Goal: Information Seeking & Learning: Find specific fact

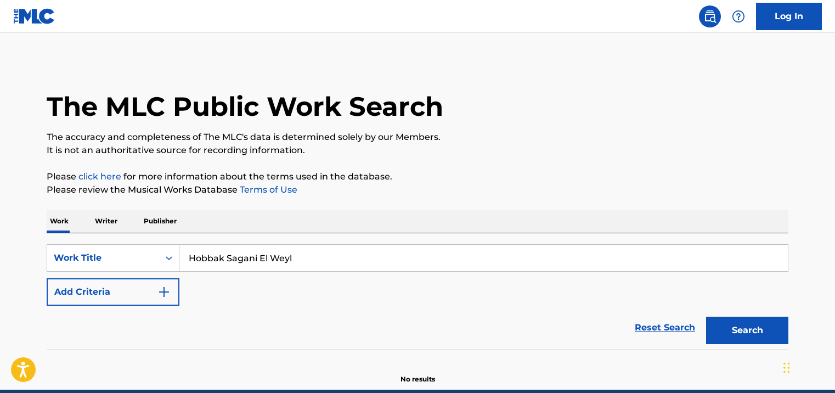
click at [757, 316] on button "Search" at bounding box center [747, 329] width 82 height 27
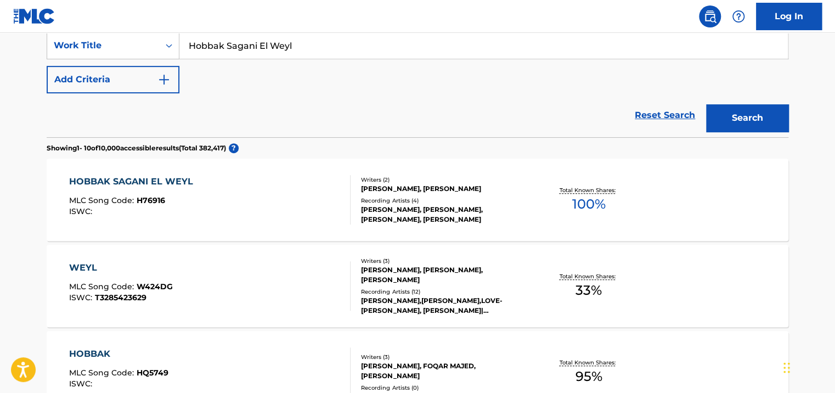
scroll to position [213, 0]
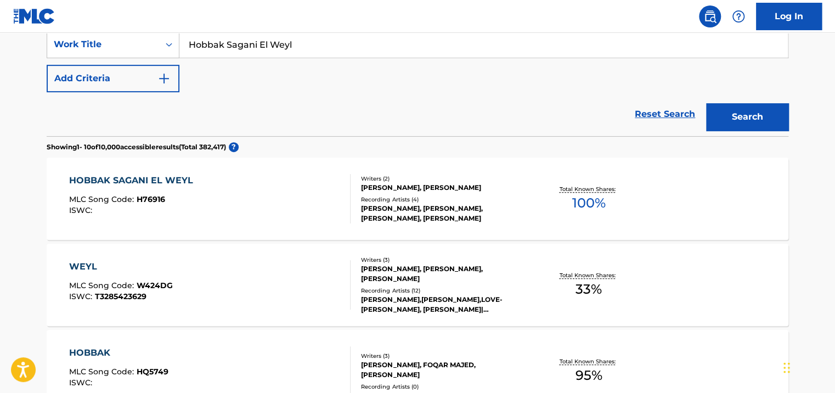
click at [413, 188] on div "[PERSON_NAME], [PERSON_NAME]" at bounding box center [444, 188] width 166 height 10
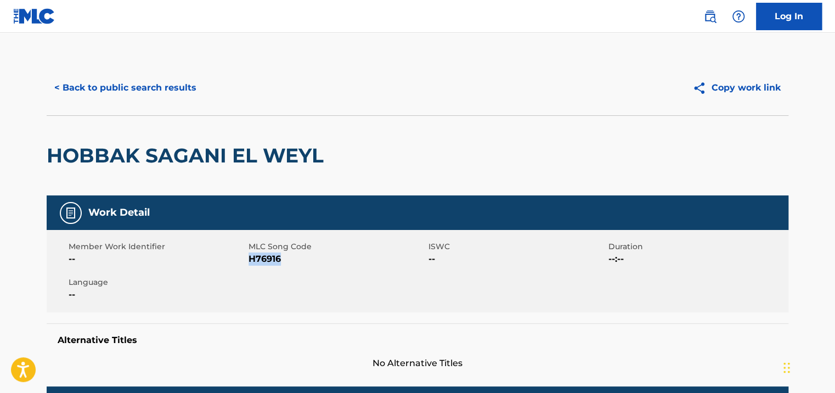
drag, startPoint x: 277, startPoint y: 258, endPoint x: 248, endPoint y: 257, distance: 29.1
click at [248, 257] on span "H76916" at bounding box center [336, 258] width 177 height 13
drag, startPoint x: 248, startPoint y: 257, endPoint x: 254, endPoint y: 223, distance: 34.6
click at [254, 223] on div "Work Detail" at bounding box center [418, 212] width 742 height 35
drag, startPoint x: 298, startPoint y: 257, endPoint x: 252, endPoint y: 265, distance: 46.8
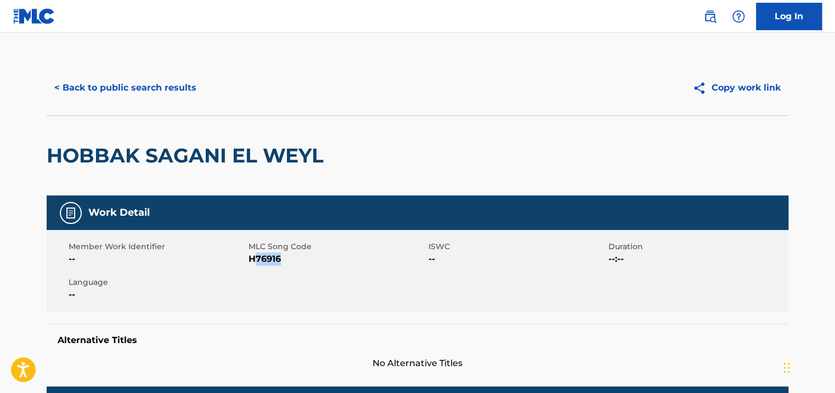
click at [252, 265] on span "H76916" at bounding box center [336, 258] width 177 height 13
drag, startPoint x: 252, startPoint y: 265, endPoint x: 259, endPoint y: 229, distance: 36.3
click at [259, 229] on div "Work Detail Member Work Identifier -- MLC Song Code H76916 ISWC -- Duration --:…" at bounding box center [418, 282] width 742 height 174
drag, startPoint x: 259, startPoint y: 229, endPoint x: 289, endPoint y: 261, distance: 43.8
click at [290, 263] on span "H76916" at bounding box center [336, 258] width 177 height 13
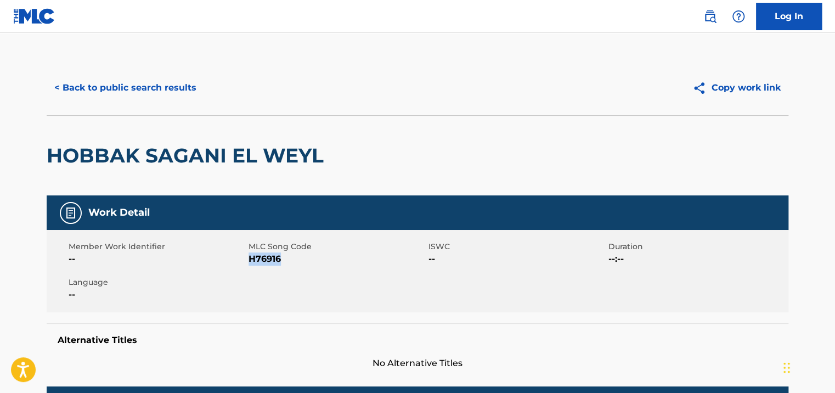
drag, startPoint x: 283, startPoint y: 257, endPoint x: 248, endPoint y: 254, distance: 34.6
click at [248, 254] on span "H76916" at bounding box center [336, 258] width 177 height 13
copy span "H76916"
click at [127, 87] on button "< Back to public search results" at bounding box center [125, 87] width 157 height 27
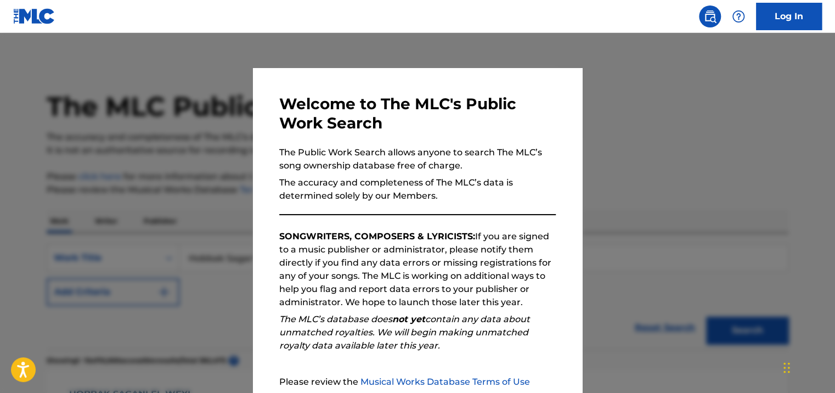
scroll to position [213, 0]
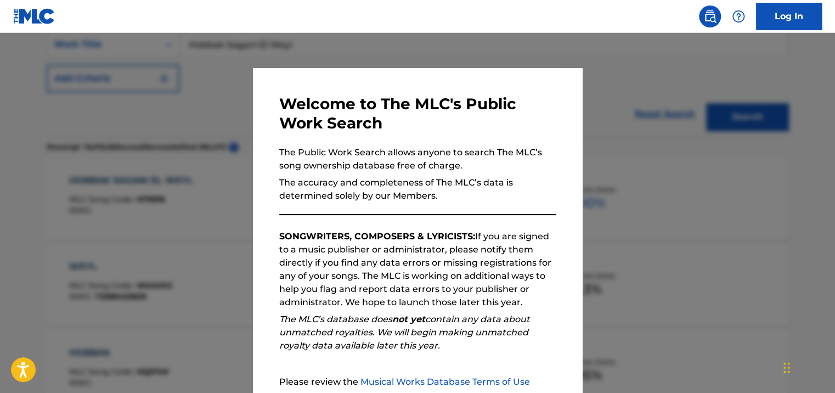
click at [701, 199] on div at bounding box center [417, 229] width 835 height 393
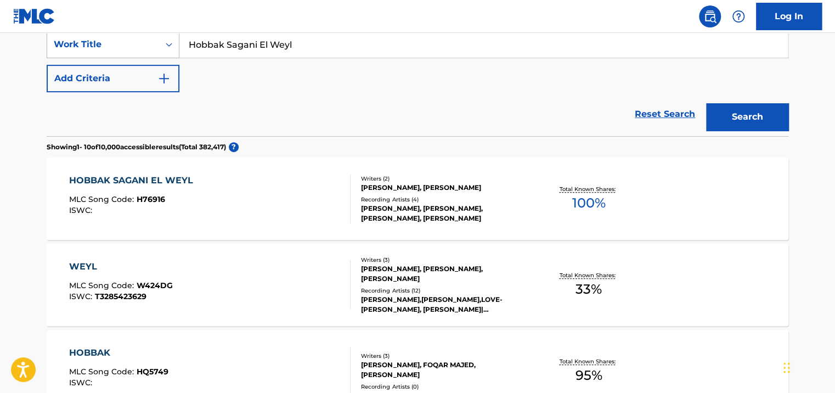
drag, startPoint x: 322, startPoint y: 45, endPoint x: 158, endPoint y: 51, distance: 164.1
click at [158, 51] on div "SearchWithCriteria2f6ad564-8b87-4d85-bb1f-69d8dc18e1fc Work Title Hobbak Sagani…" at bounding box center [418, 44] width 742 height 27
click at [706, 103] on button "Search" at bounding box center [747, 116] width 82 height 27
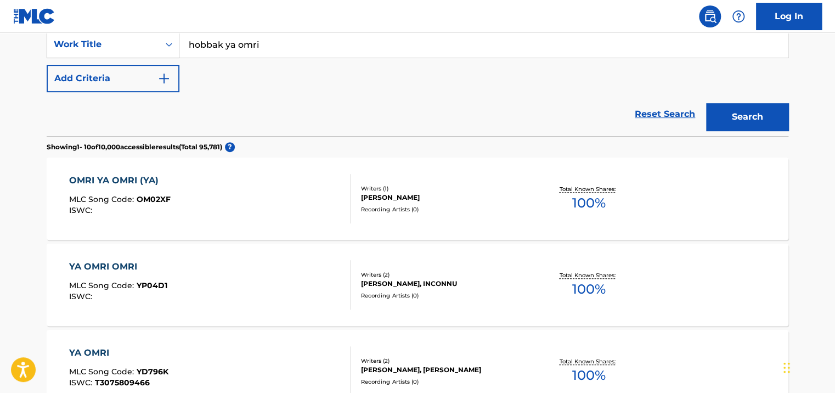
scroll to position [0, 0]
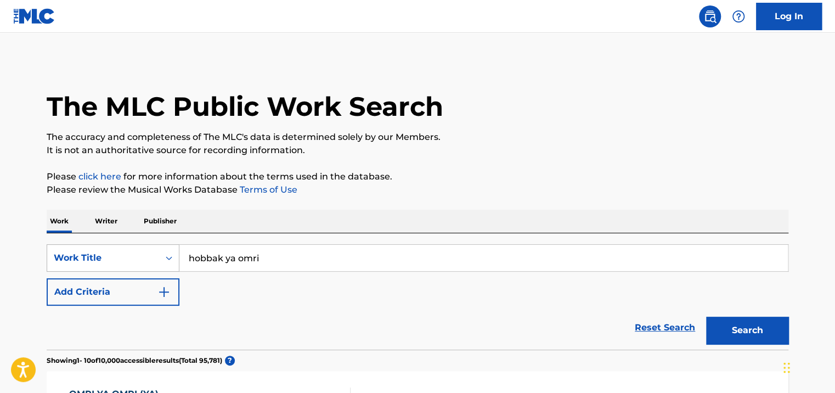
drag, startPoint x: 272, startPoint y: 266, endPoint x: 162, endPoint y: 259, distance: 109.9
click at [162, 259] on div "SearchWithCriteria2f6ad564-8b87-4d85-bb1f-69d8dc18e1fc Work Title hobbak ya omri" at bounding box center [418, 257] width 742 height 27
type input "[PERSON_NAME]"
click at [706, 316] on button "Search" at bounding box center [747, 329] width 82 height 27
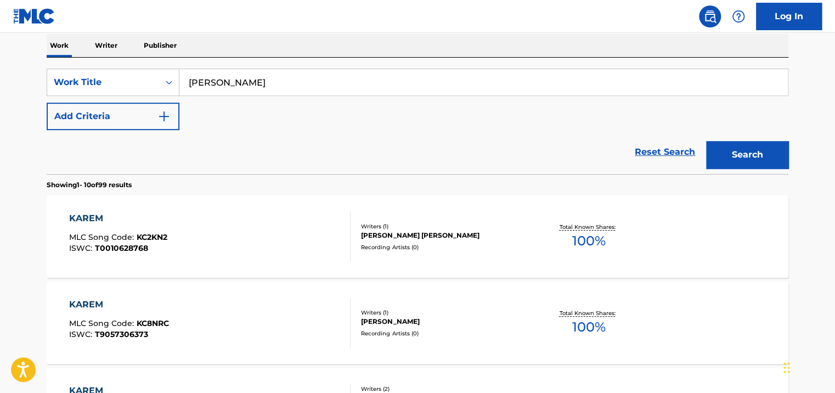
scroll to position [30, 0]
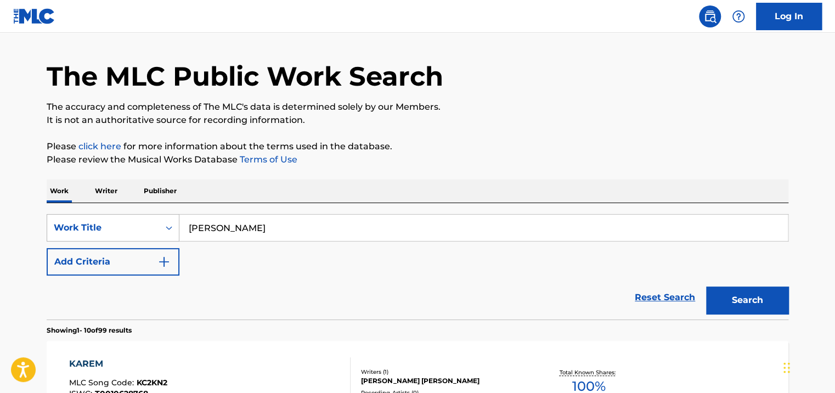
drag, startPoint x: 270, startPoint y: 229, endPoint x: 155, endPoint y: 229, distance: 115.2
click at [156, 229] on div "SearchWithCriteria2f6ad564-8b87-4d85-bb1f-69d8dc18e1fc Work Title karem oyouni" at bounding box center [418, 227] width 742 height 27
click at [156, 229] on div "Work Title" at bounding box center [103, 227] width 112 height 21
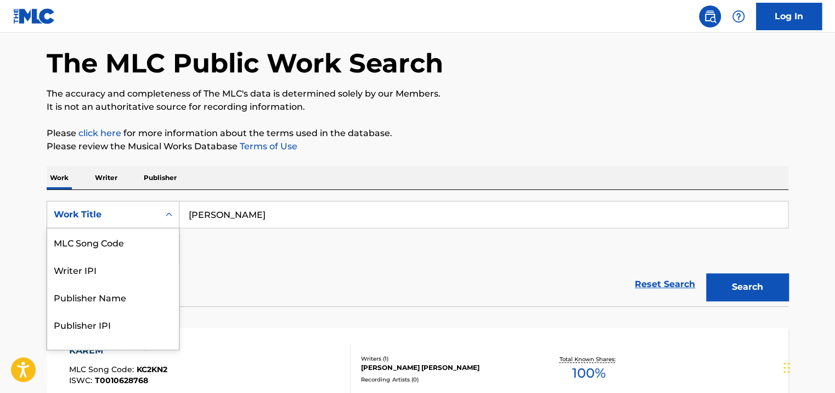
scroll to position [44, 0]
click at [418, 252] on div "SearchWithCriteria2f6ad564-8b87-4d85-bb1f-69d8dc18e1fc 8 results available. Use…" at bounding box center [418, 230] width 742 height 61
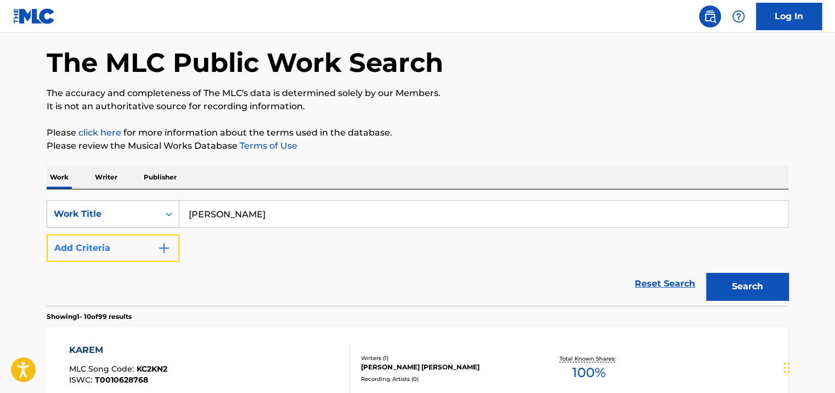
click at [112, 257] on button "Add Criteria" at bounding box center [113, 247] width 133 height 27
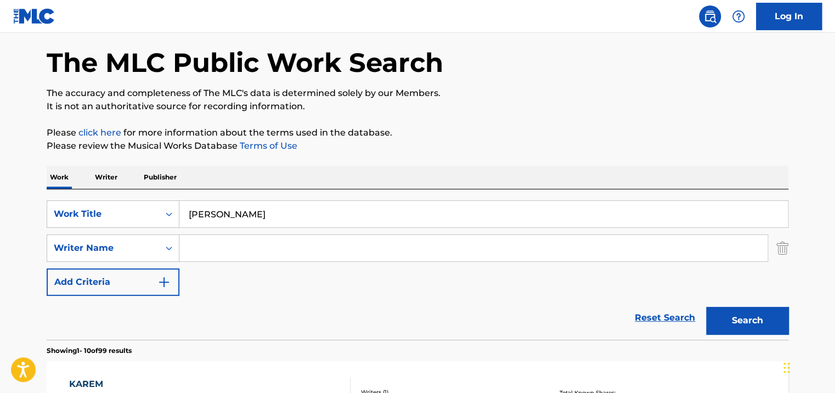
click at [248, 252] on input "Search Form" at bounding box center [473, 248] width 588 height 26
type input "[PERSON_NAME]"
drag, startPoint x: 267, startPoint y: 214, endPoint x: 174, endPoint y: 200, distance: 94.4
click at [174, 200] on div "SearchWithCriteria2f6ad564-8b87-4d85-bb1f-69d8dc18e1fc Work Title karem oyouni …" at bounding box center [418, 264] width 742 height 150
type input "law treed"
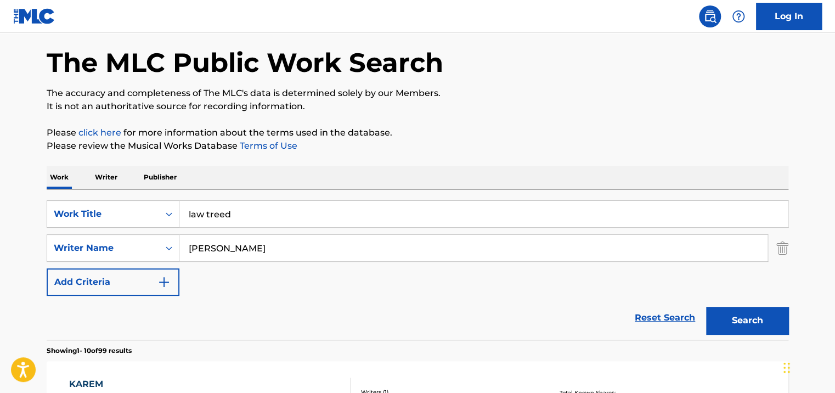
click at [706, 307] on button "Search" at bounding box center [747, 320] width 82 height 27
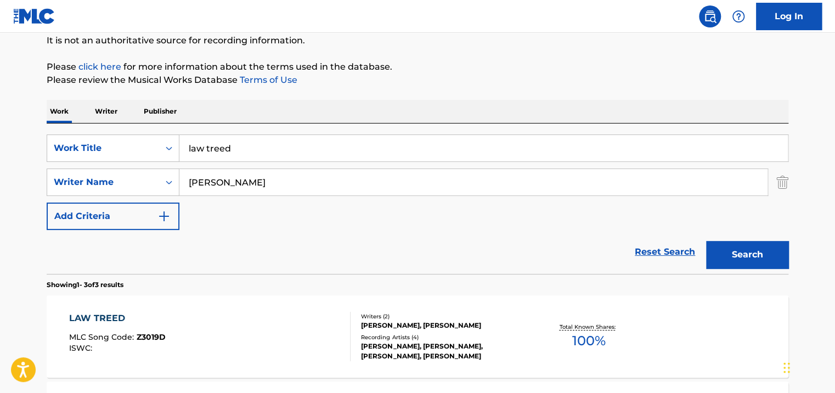
scroll to position [154, 0]
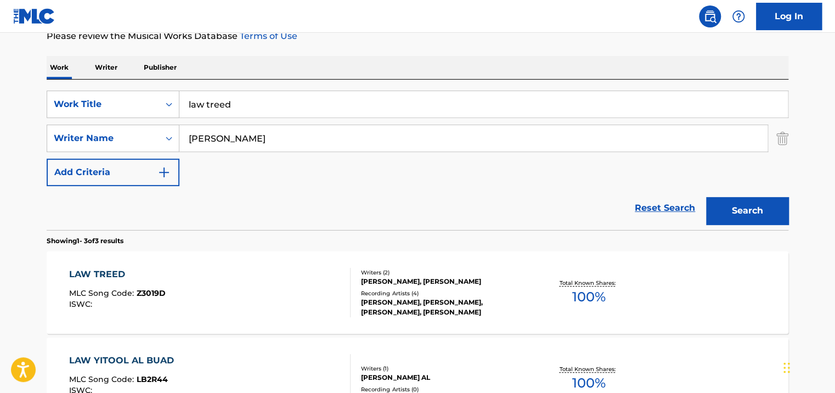
click at [403, 289] on div "Recording Artists ( 4 )" at bounding box center [444, 293] width 166 height 8
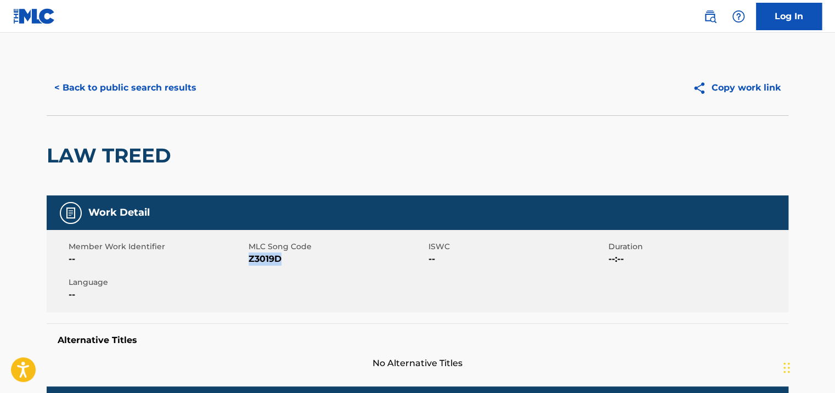
drag, startPoint x: 284, startPoint y: 254, endPoint x: 248, endPoint y: 257, distance: 35.2
click at [248, 257] on span "Z3019D" at bounding box center [336, 258] width 177 height 13
copy span "Z3019D"
click at [127, 92] on button "< Back to public search results" at bounding box center [125, 87] width 157 height 27
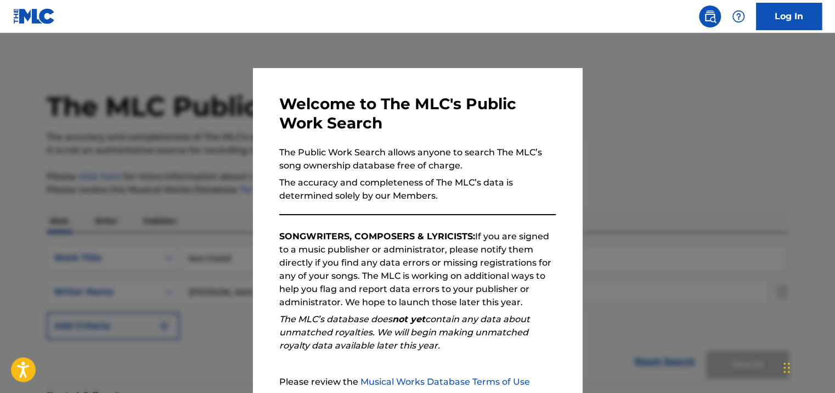
scroll to position [154, 0]
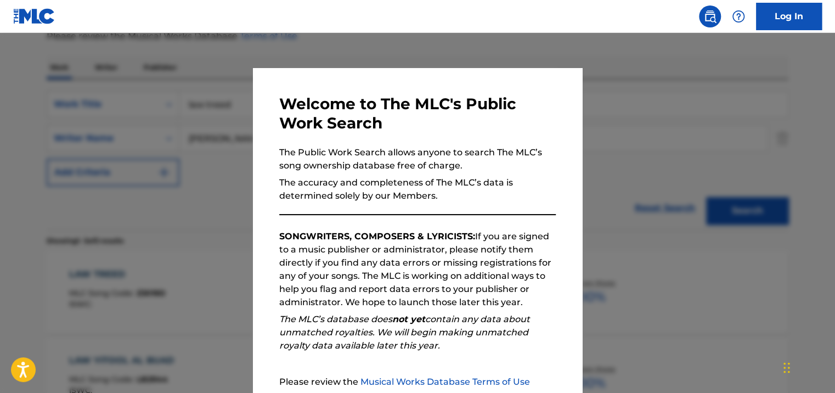
click at [685, 122] on div at bounding box center [417, 229] width 835 height 393
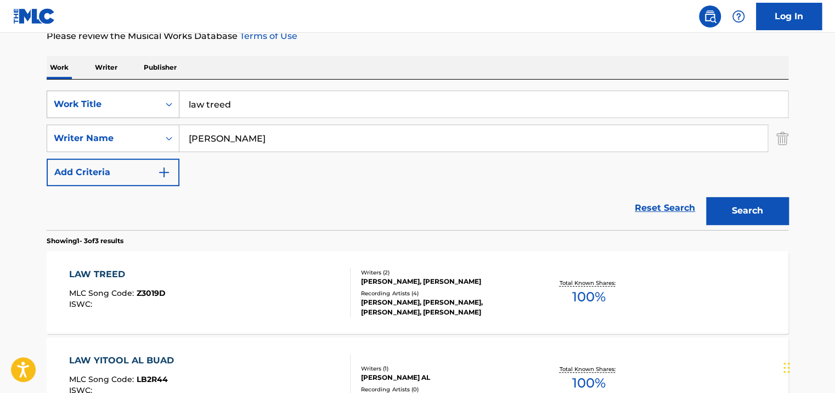
drag, startPoint x: 637, startPoint y: 112, endPoint x: 174, endPoint y: 112, distance: 462.4
click at [183, 112] on input "law treed" at bounding box center [483, 104] width 608 height 26
click at [174, 112] on div "Search Form" at bounding box center [169, 104] width 20 height 20
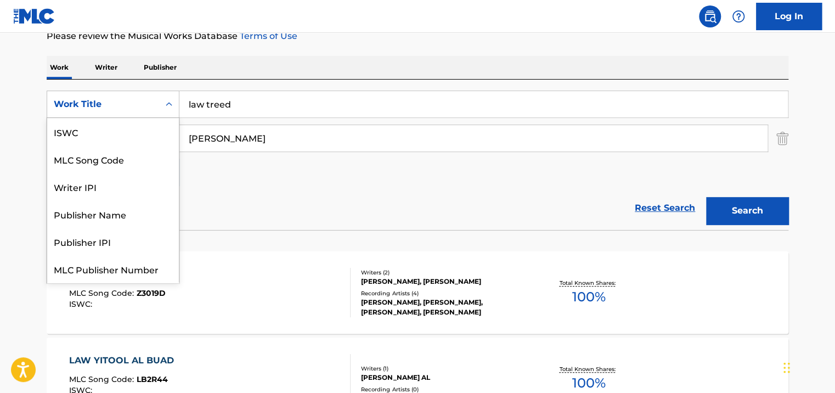
scroll to position [27, 0]
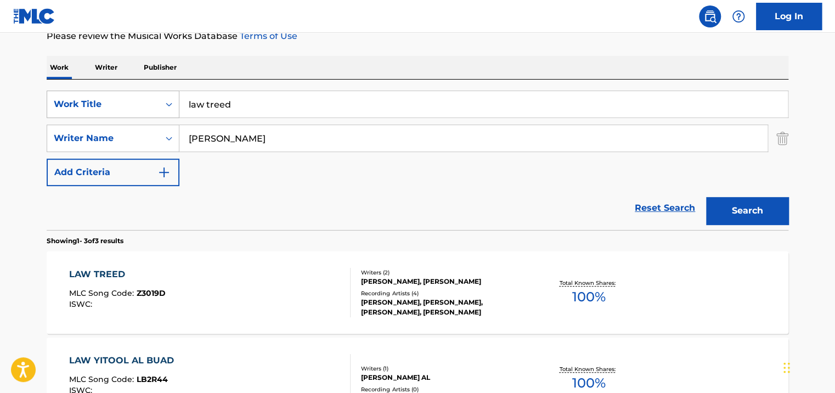
drag, startPoint x: 520, startPoint y: 105, endPoint x: 158, endPoint y: 105, distance: 362.0
click at [310, 105] on input "law treed" at bounding box center [483, 104] width 608 height 26
click at [196, 105] on input "law treed" at bounding box center [483, 104] width 608 height 26
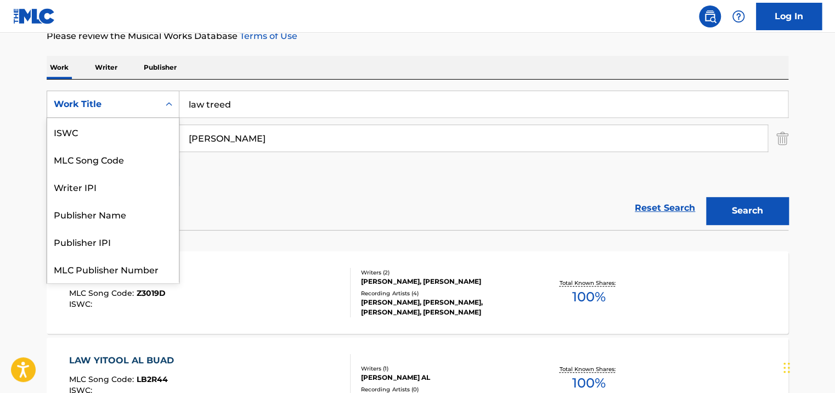
drag, startPoint x: 158, startPoint y: 105, endPoint x: 142, endPoint y: 105, distance: 16.5
click at [146, 105] on div "Work Title" at bounding box center [113, 104] width 133 height 27
click at [235, 105] on input "law treed" at bounding box center [483, 104] width 608 height 26
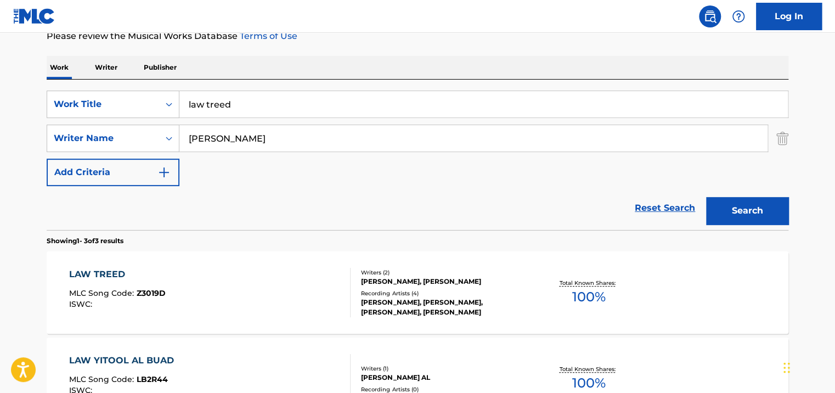
click at [235, 105] on input "law treed" at bounding box center [483, 104] width 608 height 26
type input "mahdoum"
click at [706, 197] on button "Search" at bounding box center [747, 210] width 82 height 27
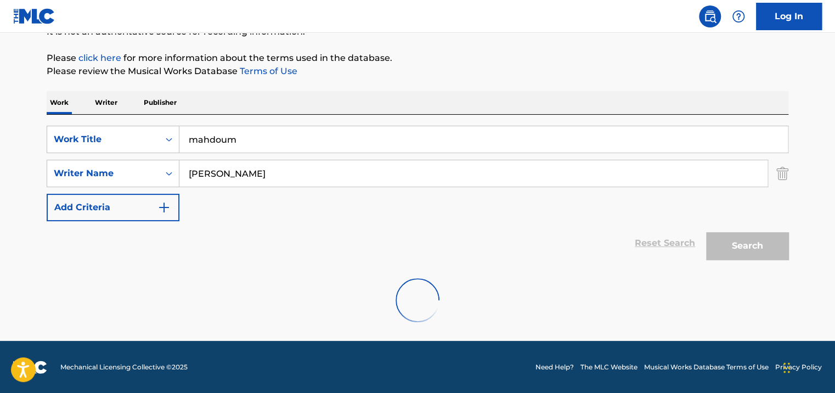
scroll to position [154, 0]
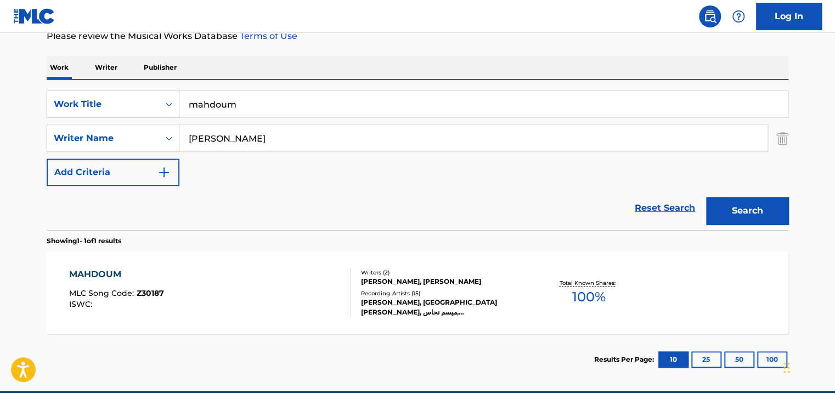
click at [408, 283] on div "[PERSON_NAME], [PERSON_NAME]" at bounding box center [444, 281] width 166 height 10
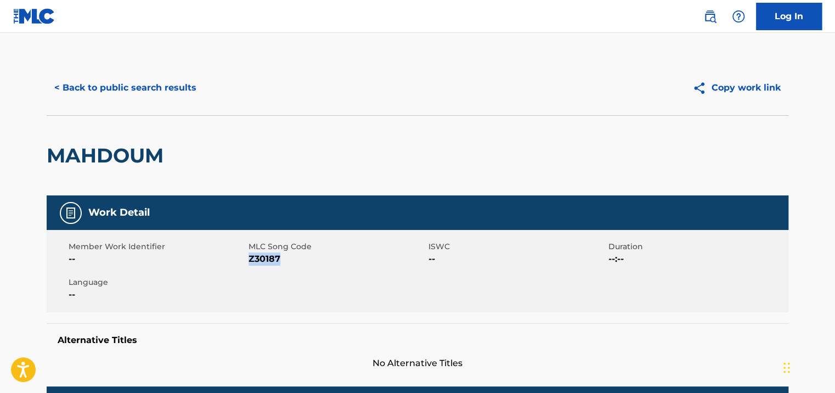
drag, startPoint x: 292, startPoint y: 256, endPoint x: 249, endPoint y: 254, distance: 42.8
click at [249, 254] on span "Z30187" at bounding box center [336, 258] width 177 height 13
copy span "Z30187"
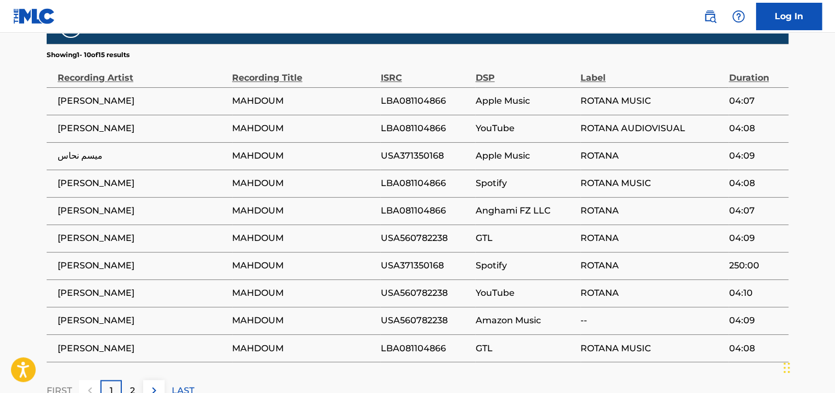
scroll to position [713, 0]
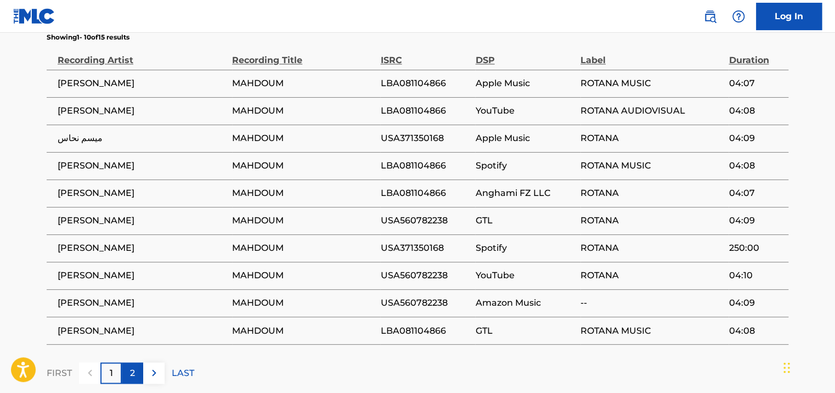
click at [130, 370] on p "2" at bounding box center [132, 372] width 5 height 13
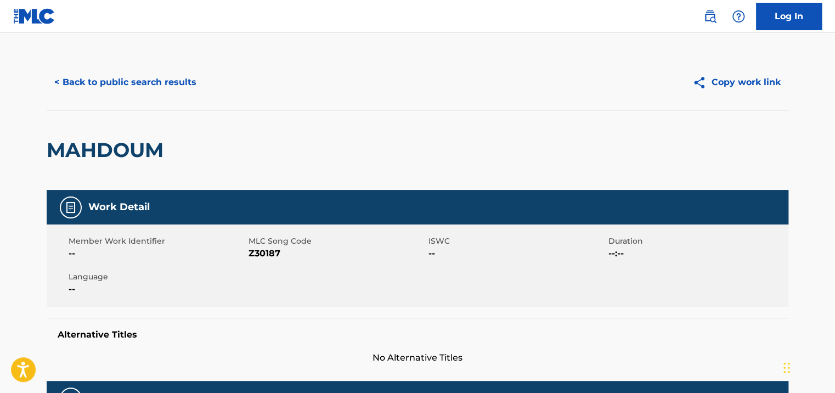
scroll to position [0, 0]
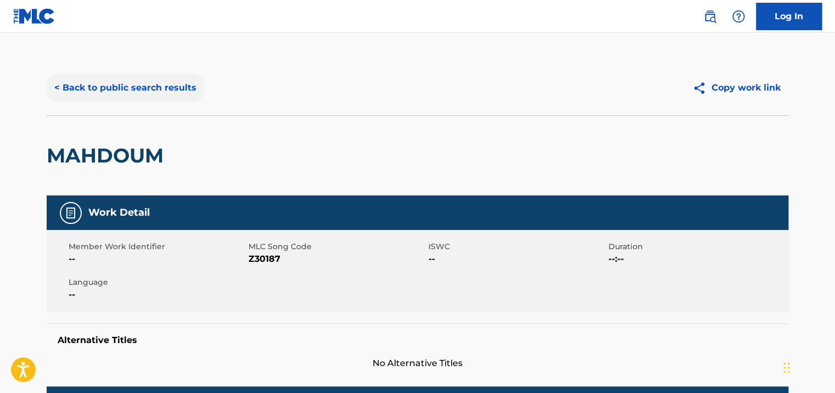
click at [133, 88] on button "< Back to public search results" at bounding box center [125, 87] width 157 height 27
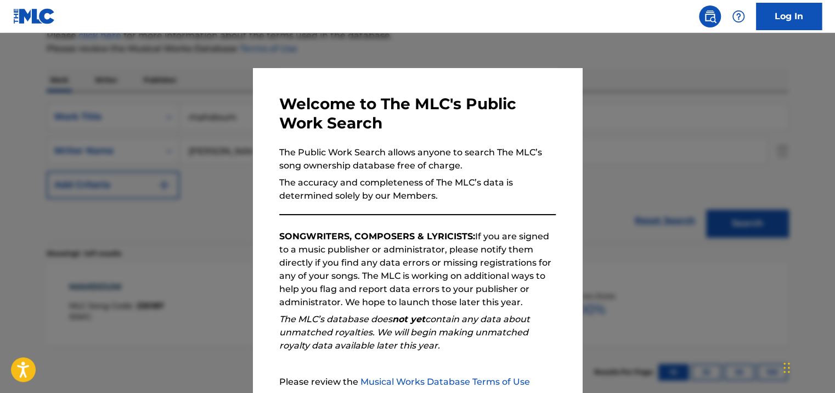
click at [634, 127] on div at bounding box center [417, 229] width 835 height 393
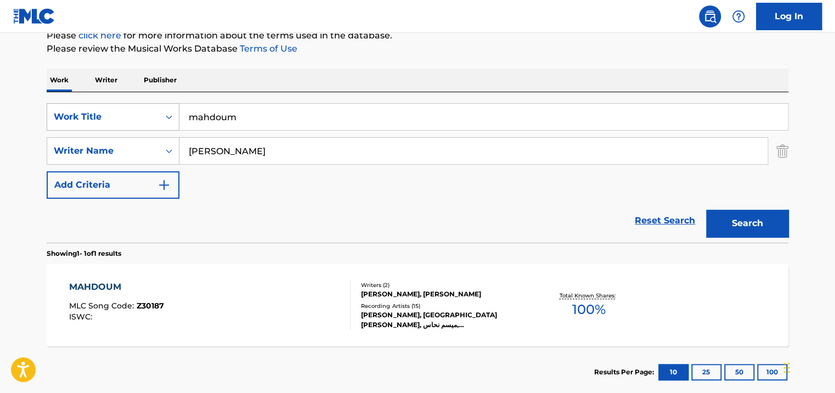
drag, startPoint x: 361, startPoint y: 121, endPoint x: 68, endPoint y: 121, distance: 292.9
click at [68, 121] on div "SearchWithCriteria2f6ad564-8b87-4d85-bb1f-69d8dc18e1fc Work Title mahdoum" at bounding box center [418, 116] width 742 height 27
click at [68, 121] on div "Work Title" at bounding box center [103, 116] width 99 height 13
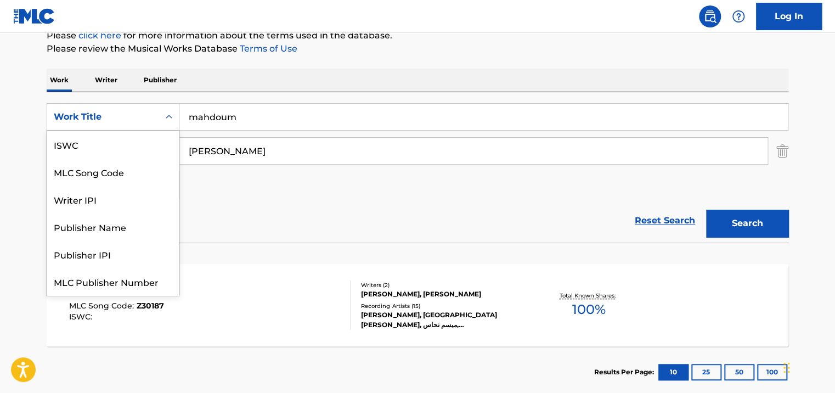
scroll to position [27, 0]
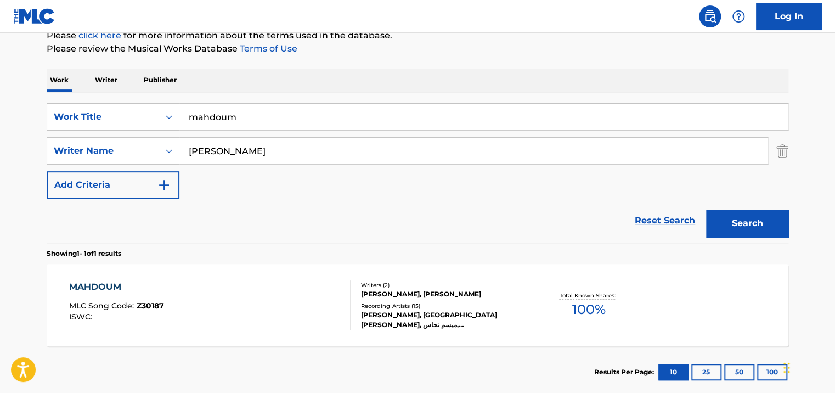
click at [495, 127] on input "mahdoum" at bounding box center [483, 117] width 608 height 26
click at [706, 210] on button "Search" at bounding box center [747, 223] width 82 height 27
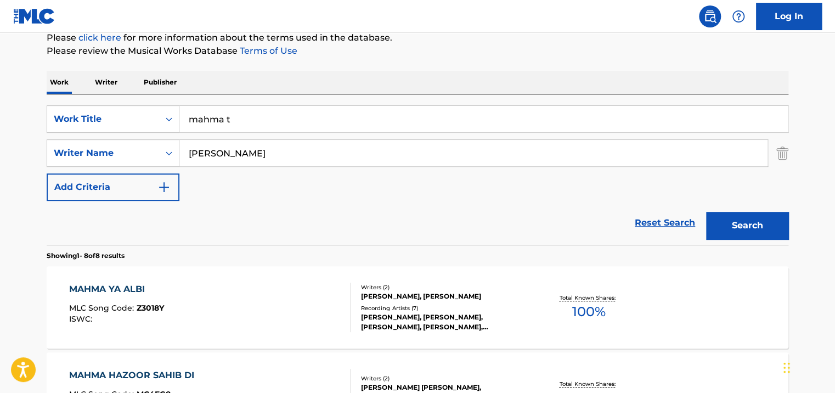
scroll to position [38, 0]
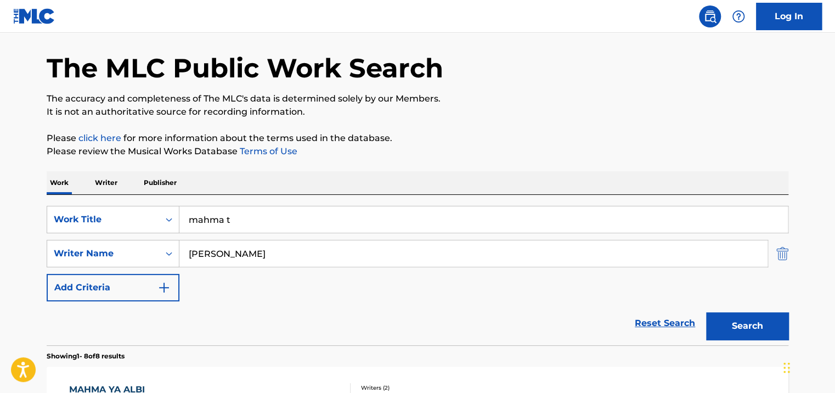
click at [780, 253] on img "Search Form" at bounding box center [782, 253] width 12 height 27
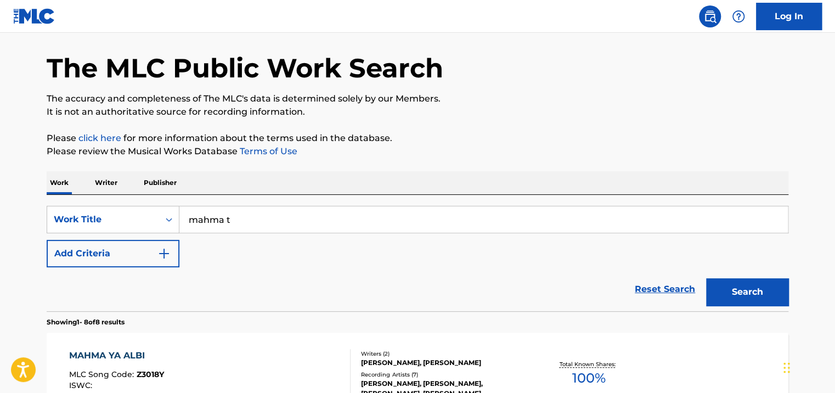
click at [557, 219] on input "mahma t" at bounding box center [483, 219] width 608 height 26
drag, startPoint x: 477, startPoint y: 233, endPoint x: 75, endPoint y: 233, distance: 401.5
click at [88, 233] on div "SearchWithCriteria2f6ad564-8b87-4d85-bb1f-69d8dc18e1fc Work Title mahma t Add C…" at bounding box center [418, 236] width 742 height 61
click at [706, 278] on button "Search" at bounding box center [747, 291] width 82 height 27
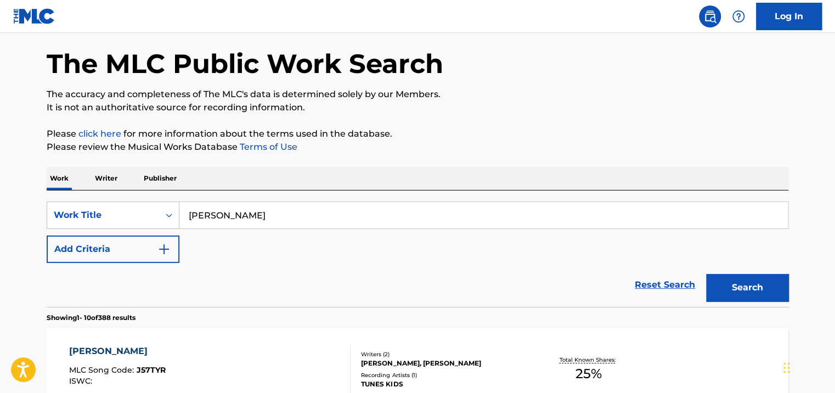
scroll to position [0, 0]
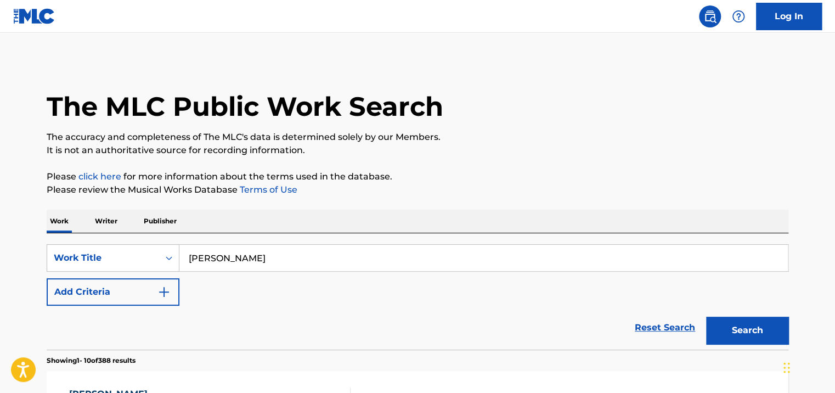
drag, startPoint x: 277, startPoint y: 252, endPoint x: 205, endPoint y: 257, distance: 72.0
click at [195, 257] on input "[PERSON_NAME]" at bounding box center [483, 258] width 608 height 26
type input "m"
type input "mali"
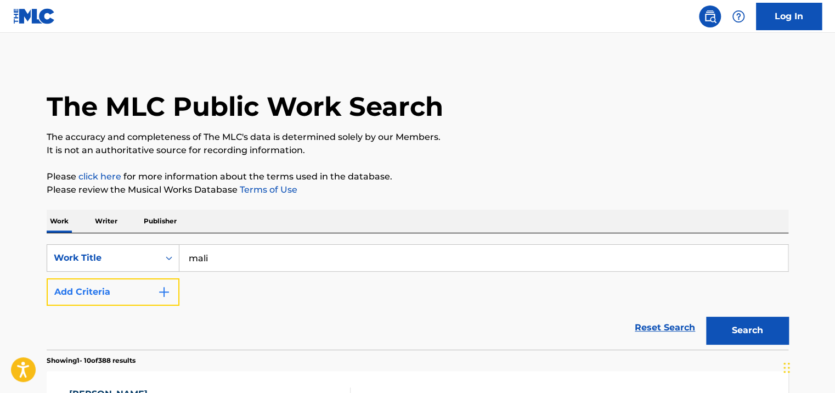
click at [145, 294] on button "Add Criteria" at bounding box center [113, 291] width 133 height 27
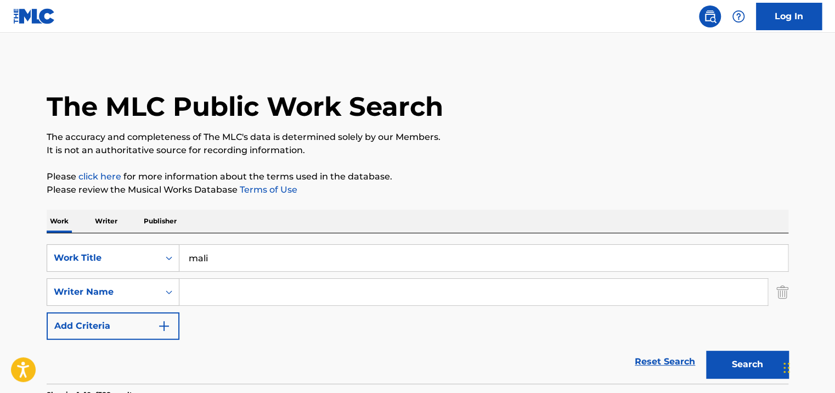
click at [252, 293] on input "Search Form" at bounding box center [473, 292] width 588 height 26
type input "kama"
click at [757, 362] on button "Search" at bounding box center [747, 363] width 82 height 27
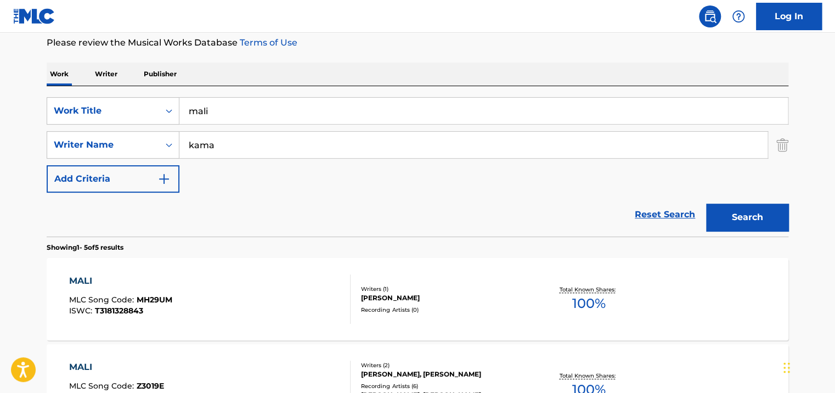
scroll to position [165, 0]
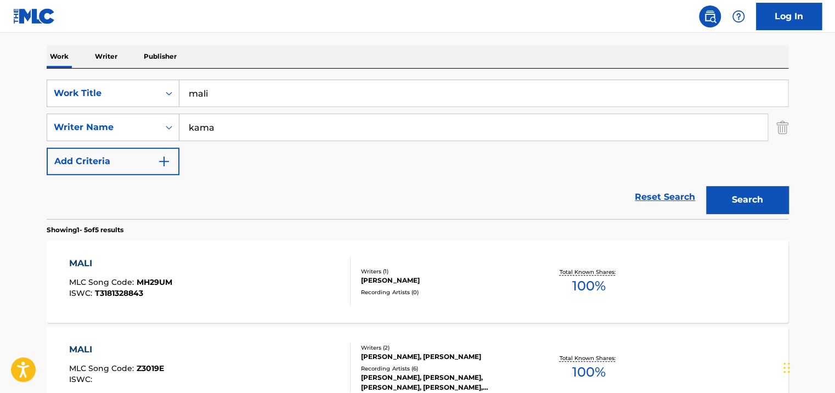
click at [414, 275] on div "[PERSON_NAME]" at bounding box center [444, 280] width 166 height 10
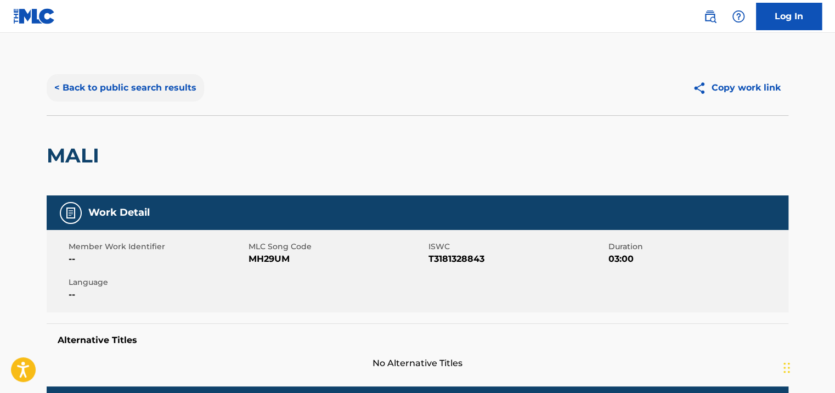
click at [47, 79] on div "< Back to public search results" at bounding box center [232, 87] width 371 height 27
click at [116, 98] on button "< Back to public search results" at bounding box center [125, 87] width 157 height 27
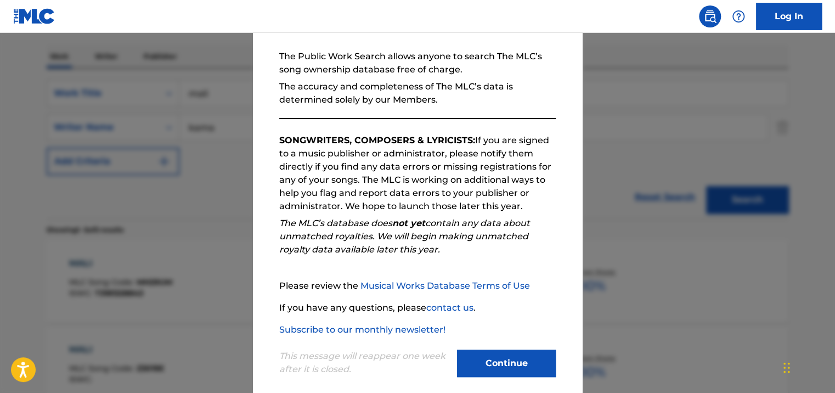
scroll to position [109, 0]
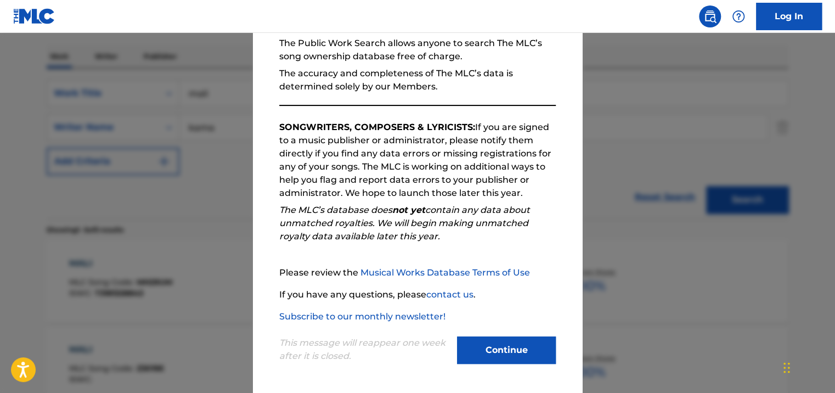
click at [154, 233] on div at bounding box center [417, 229] width 835 height 393
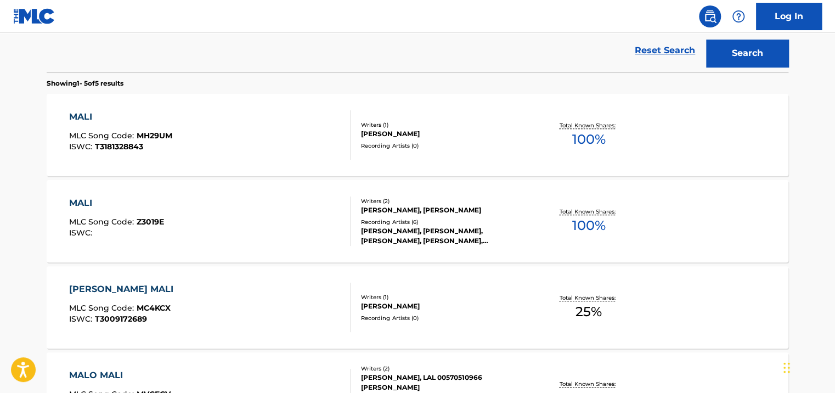
scroll to position [329, 0]
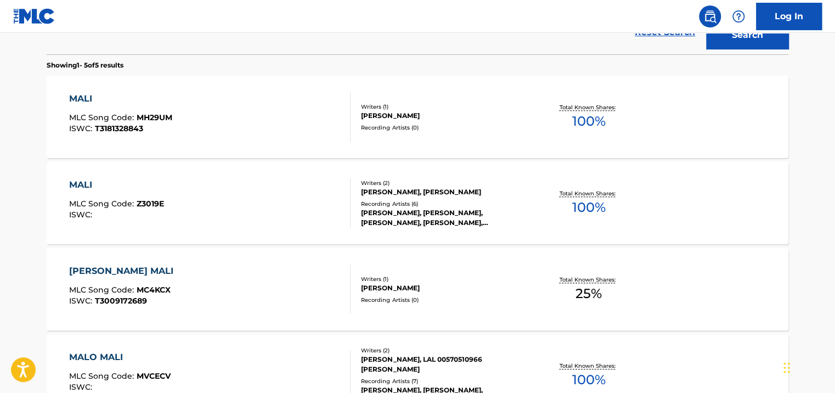
click at [465, 212] on div "[PERSON_NAME], [PERSON_NAME], [PERSON_NAME], [PERSON_NAME], [PERSON_NAME]" at bounding box center [444, 218] width 166 height 20
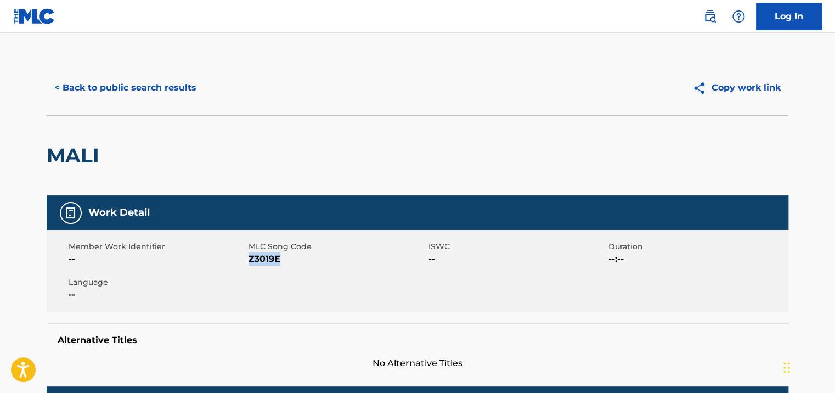
drag, startPoint x: 280, startPoint y: 257, endPoint x: 249, endPoint y: 263, distance: 31.8
click at [249, 263] on span "Z3019E" at bounding box center [336, 258] width 177 height 13
copy span "Z3019E"
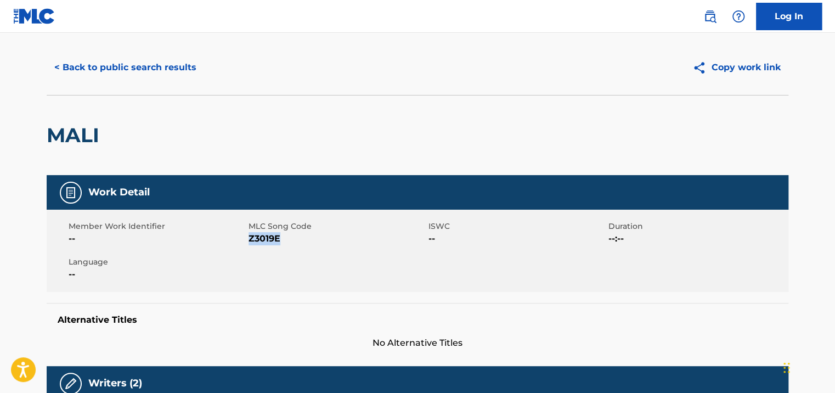
scroll to position [19, 0]
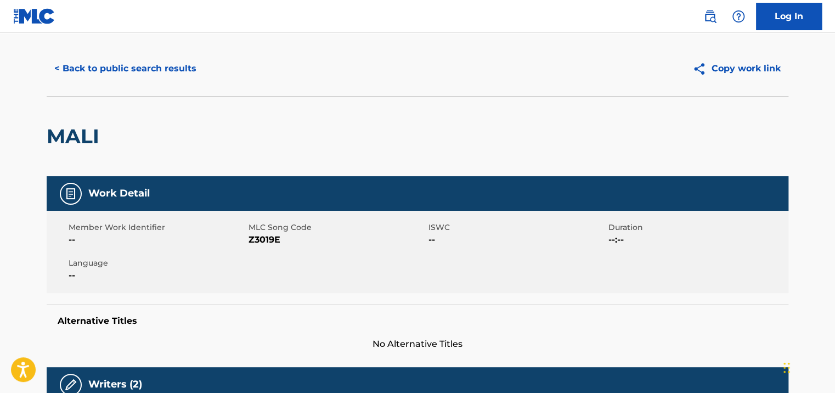
click at [105, 53] on div "< Back to public search results Copy work link" at bounding box center [418, 68] width 742 height 55
click at [111, 64] on button "< Back to public search results" at bounding box center [125, 68] width 157 height 27
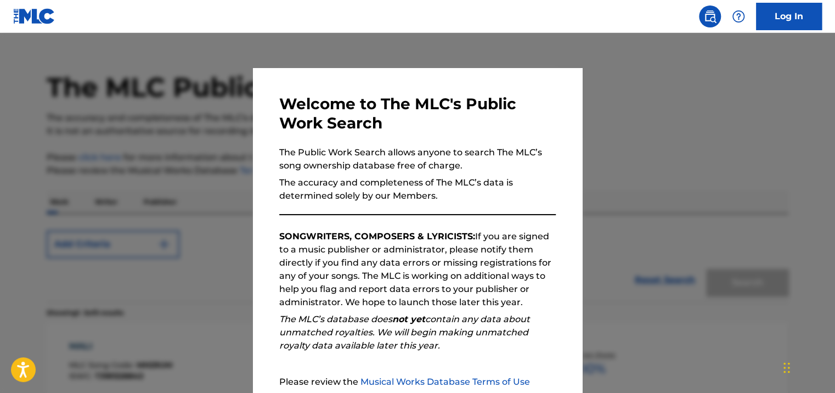
scroll to position [391, 0]
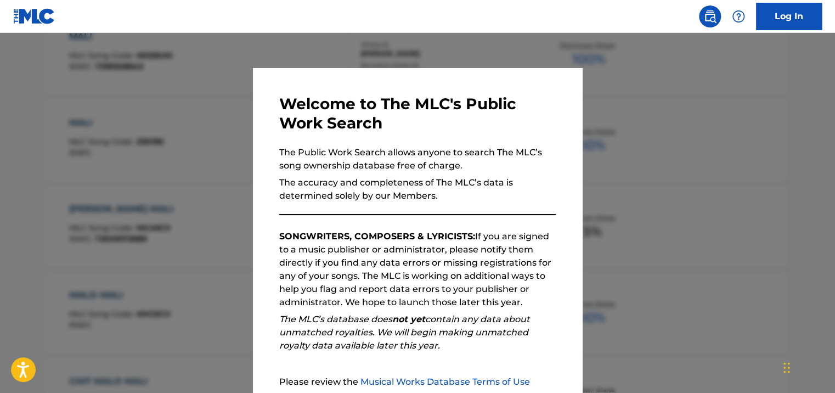
click at [67, 228] on div at bounding box center [417, 229] width 835 height 393
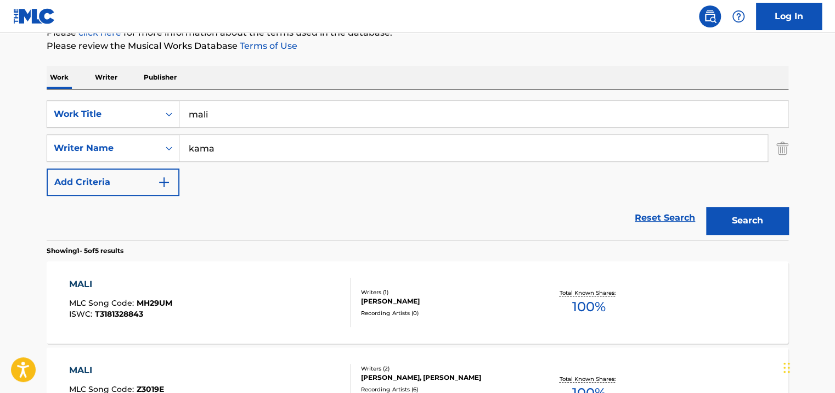
scroll to position [0, 0]
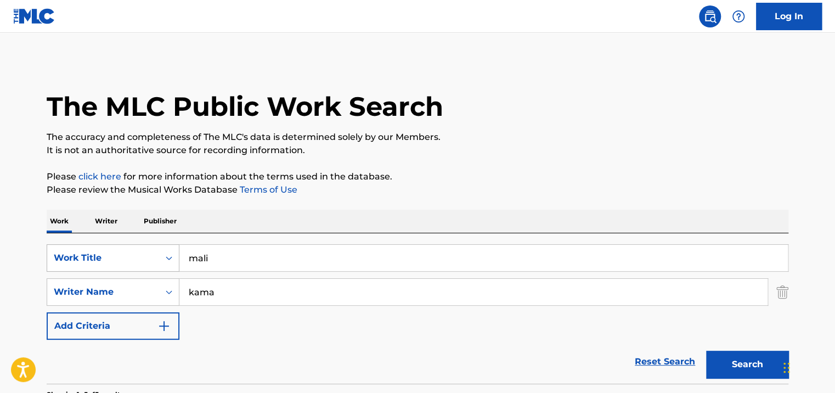
drag, startPoint x: 342, startPoint y: 256, endPoint x: 123, endPoint y: 256, distance: 218.8
click at [123, 256] on div "SearchWithCriteria2f6ad564-8b87-4d85-bb1f-69d8dc18e1fc Work Title mali" at bounding box center [418, 257] width 742 height 27
paste input "[PERSON_NAME]"
click at [706, 350] on button "Search" at bounding box center [747, 363] width 82 height 27
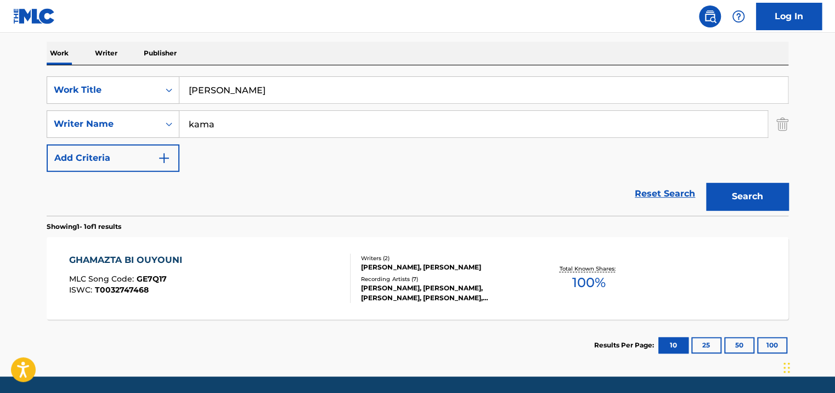
scroll to position [149, 0]
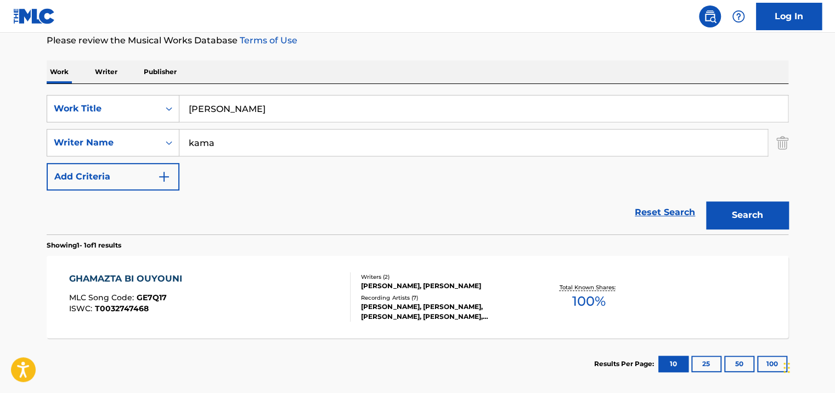
drag, startPoint x: 299, startPoint y: 110, endPoint x: 188, endPoint y: 110, distance: 111.9
click at [188, 110] on input "[PERSON_NAME]" at bounding box center [483, 108] width 608 height 26
paste input "Sib Awhamak"
type input "Sib Awhamak"
click at [706, 201] on button "Search" at bounding box center [747, 214] width 82 height 27
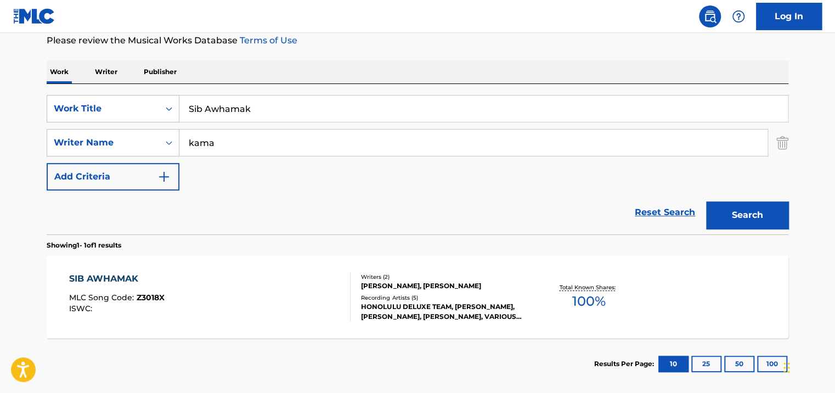
click at [478, 305] on div "HONOLULU DELUXE TEAM, [PERSON_NAME], [PERSON_NAME], [PERSON_NAME], VARIOUS ARTI…" at bounding box center [444, 312] width 166 height 20
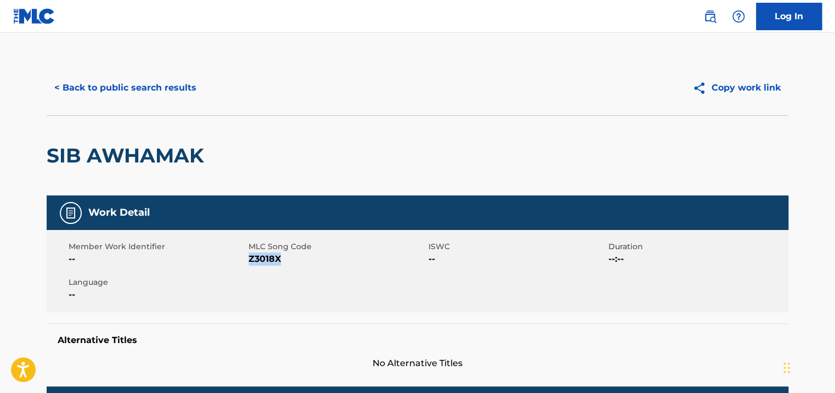
drag, startPoint x: 294, startPoint y: 258, endPoint x: 250, endPoint y: 259, distance: 43.9
click at [250, 259] on span "Z3018X" at bounding box center [336, 258] width 177 height 13
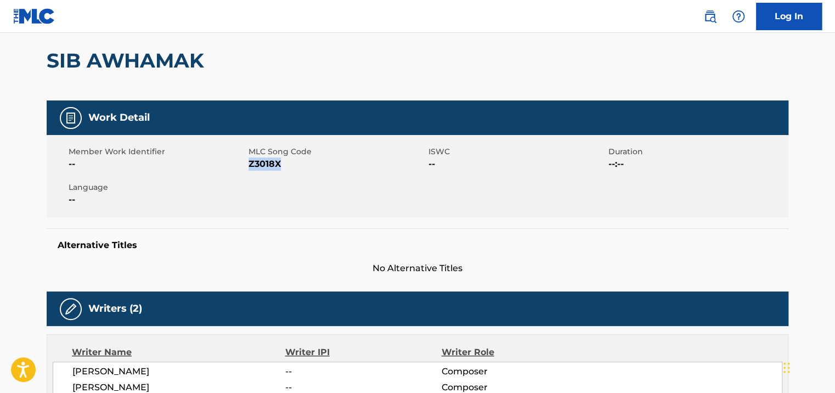
scroll to position [165, 0]
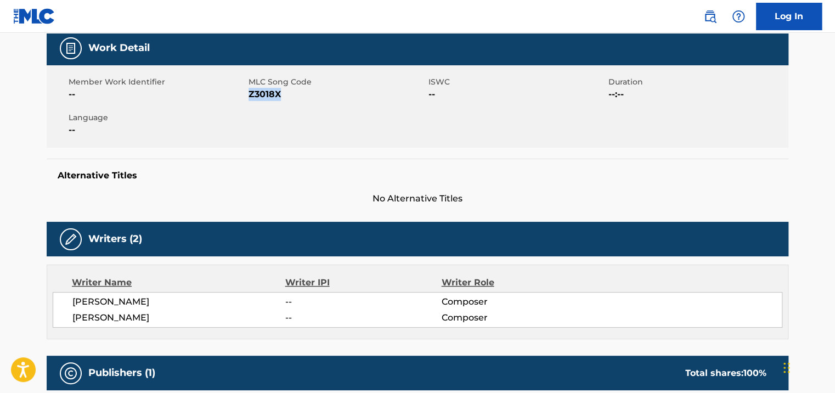
copy span "Z3018X"
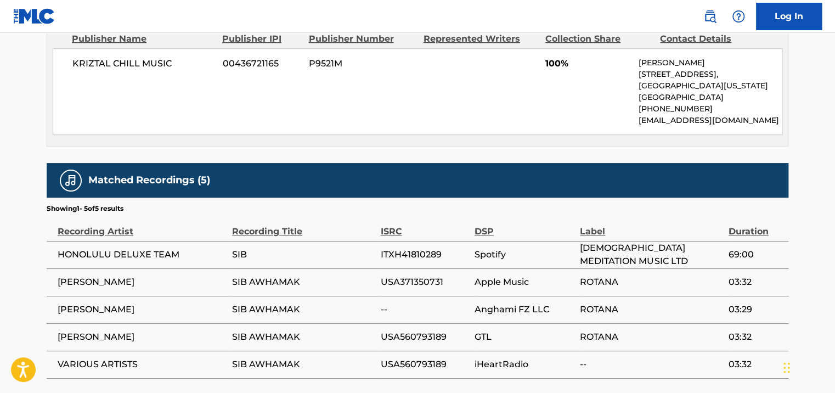
scroll to position [595, 0]
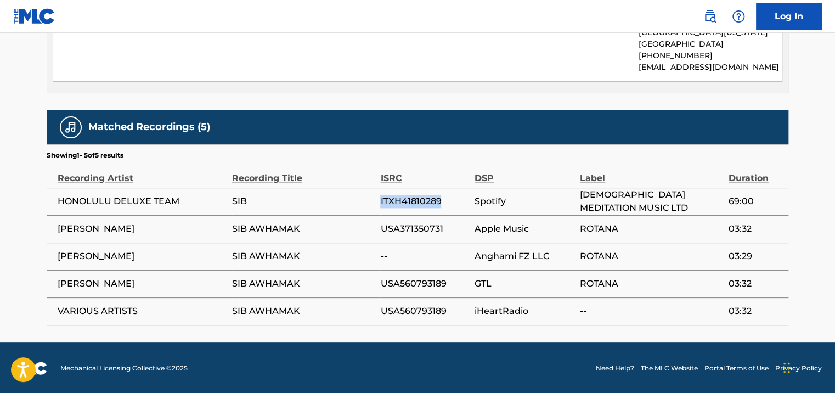
drag, startPoint x: 445, startPoint y: 195, endPoint x: 371, endPoint y: 195, distance: 74.0
click at [371, 195] on tr "HONOLULU DELUXE TEAM SIB ITXH41810289 Spotify [DEMOGRAPHIC_DATA] MEDITATION MUS…" at bounding box center [418, 201] width 742 height 27
drag, startPoint x: 371, startPoint y: 195, endPoint x: 404, endPoint y: 254, distance: 67.5
click at [404, 254] on span "--" at bounding box center [424, 256] width 88 height 13
drag, startPoint x: 452, startPoint y: 281, endPoint x: 378, endPoint y: 282, distance: 73.5
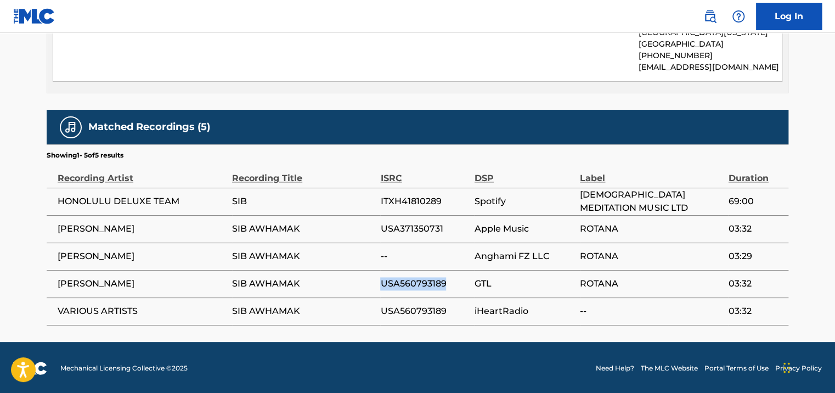
click at [378, 282] on tr "[PERSON_NAME] SIB AWHAMAK USA560793189 GTL ROTANA 03:32" at bounding box center [418, 283] width 742 height 27
copy tr "USA560793189"
click at [445, 200] on span "ITXH41810289" at bounding box center [424, 201] width 88 height 13
drag, startPoint x: 442, startPoint y: 227, endPoint x: 380, endPoint y: 222, distance: 61.6
click at [380, 222] on span "USA371350731" at bounding box center [424, 228] width 88 height 13
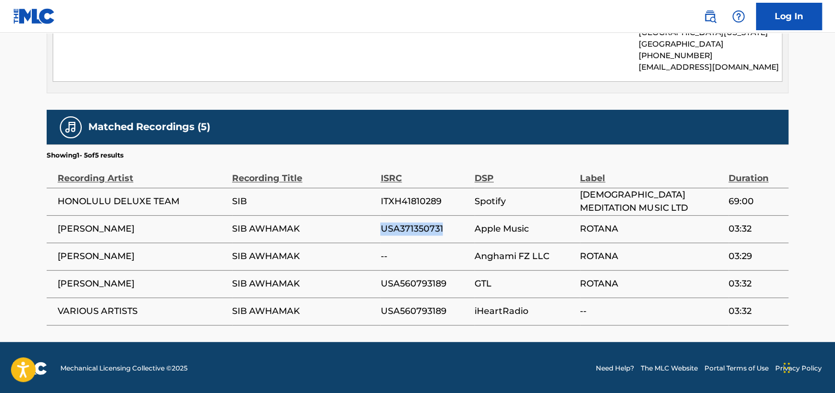
copy span "USA371350731"
